Goal: Task Accomplishment & Management: Use online tool/utility

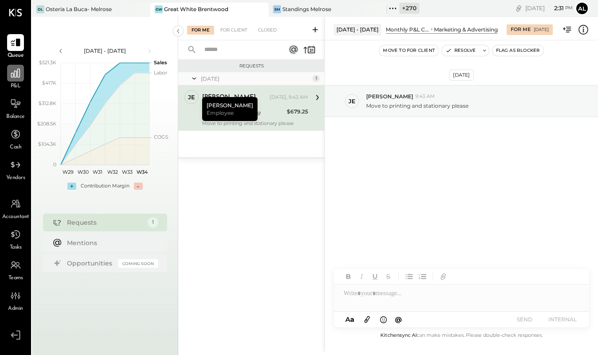
click at [8, 76] on div at bounding box center [15, 73] width 17 height 17
